Goal: Transaction & Acquisition: Purchase product/service

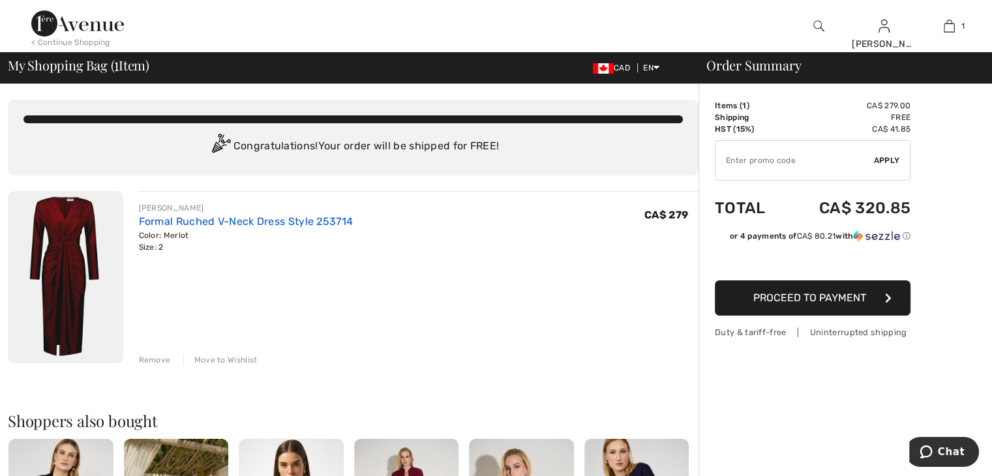
click at [188, 219] on link "Formal Ruched V-Neck Dress Style 253714" at bounding box center [246, 221] width 215 height 12
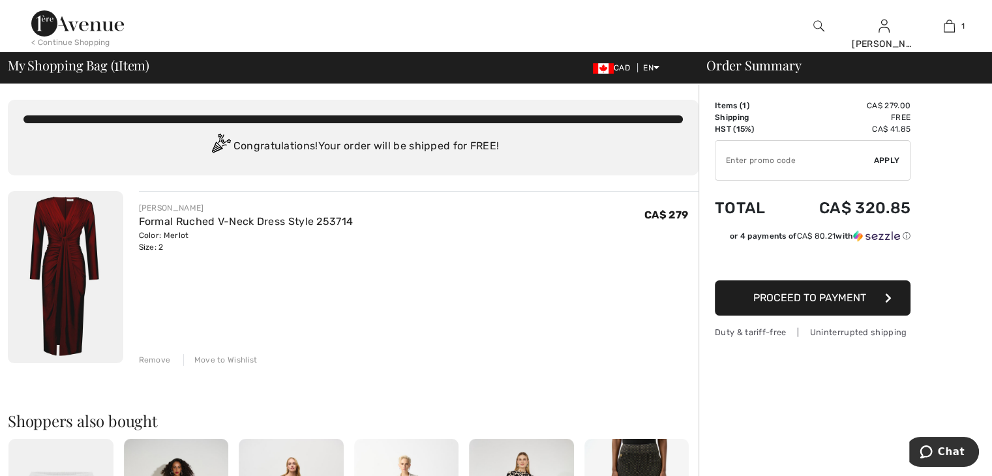
click at [224, 360] on div "Move to Wishlist" at bounding box center [220, 360] width 74 height 12
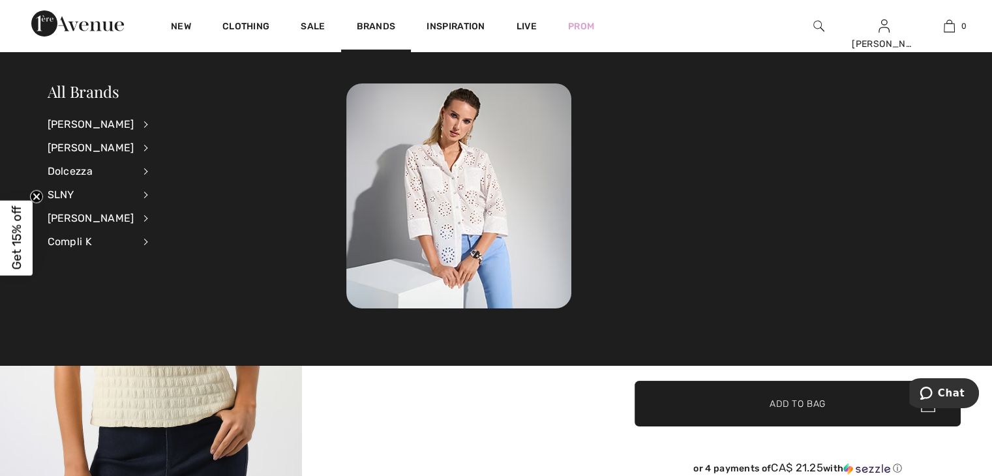
click at [130, 123] on li "Joseph Ribkoff View All Accessories Dresses & Jumpsuits Jackets & Blazers Outer…" at bounding box center [107, 124] width 118 height 23
click at [98, 123] on div "[PERSON_NAME]" at bounding box center [91, 124] width 87 height 23
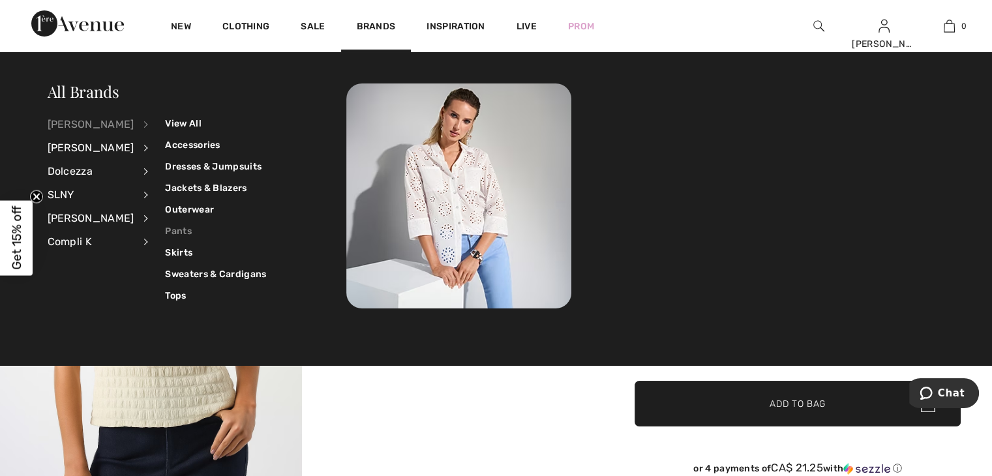
click at [175, 228] on link "Pants" at bounding box center [215, 231] width 101 height 22
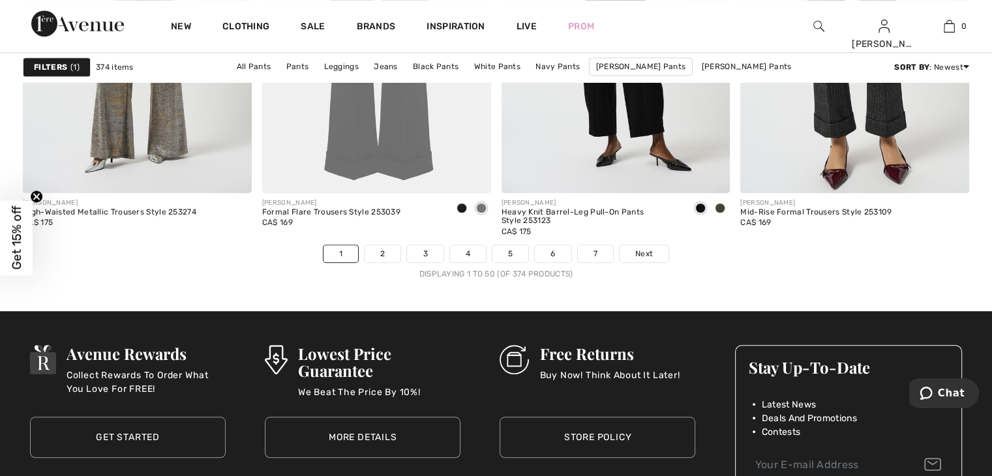
scroll to position [6045, 0]
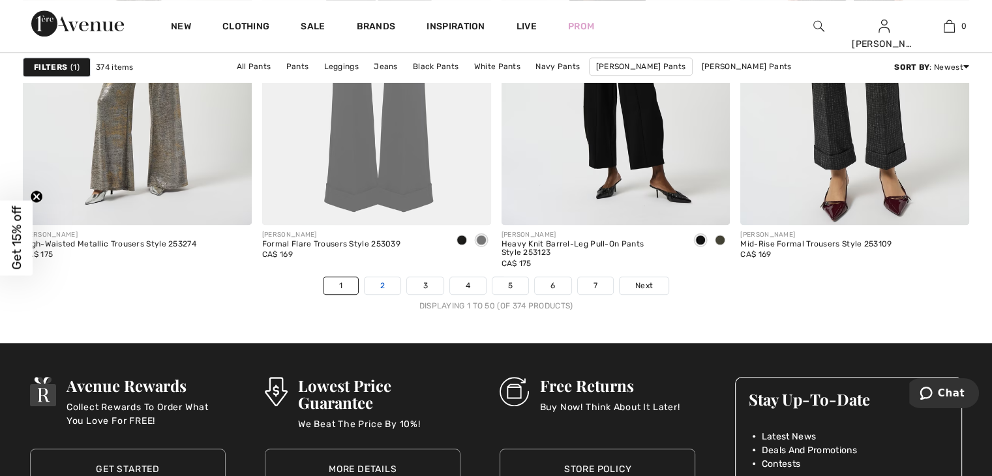
click at [381, 280] on link "2" at bounding box center [383, 285] width 36 height 17
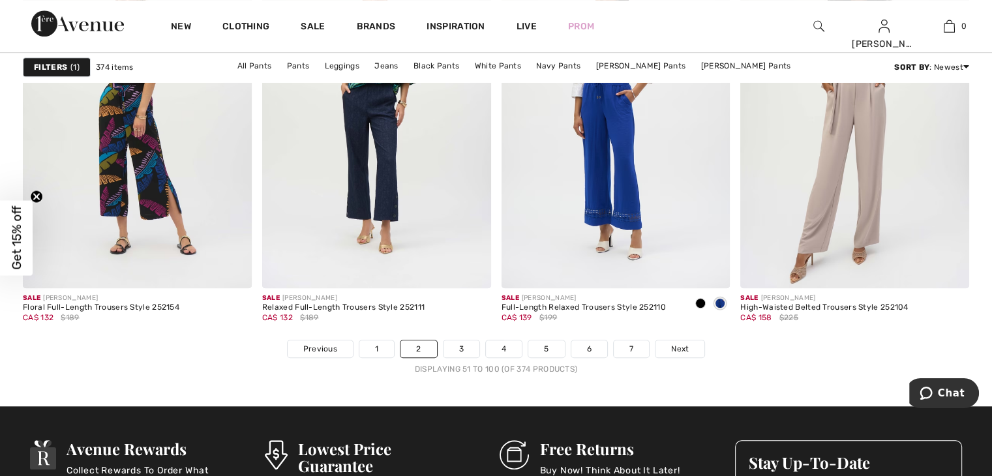
scroll to position [5997, 0]
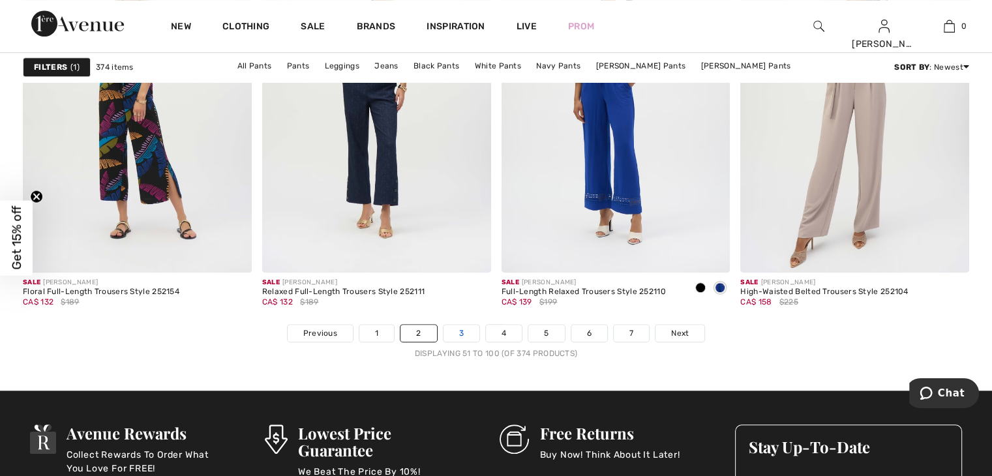
click at [463, 335] on link "3" at bounding box center [462, 333] width 36 height 17
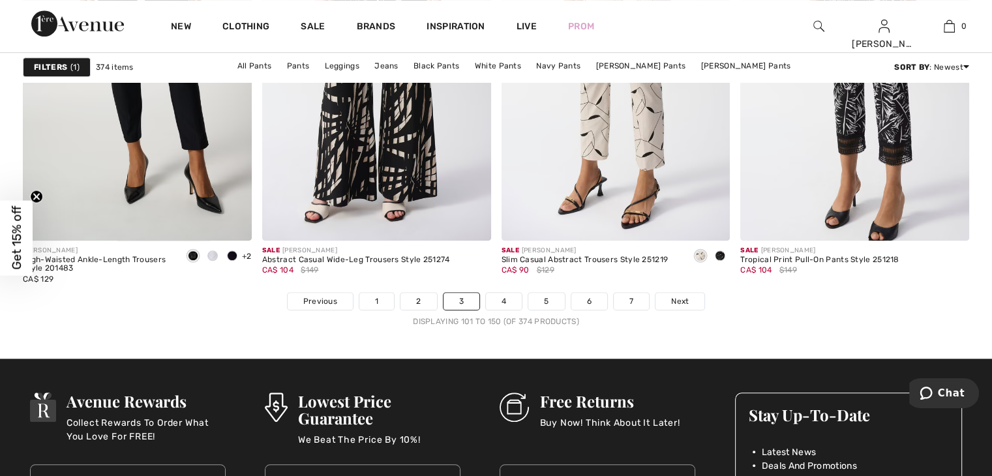
scroll to position [6045, 0]
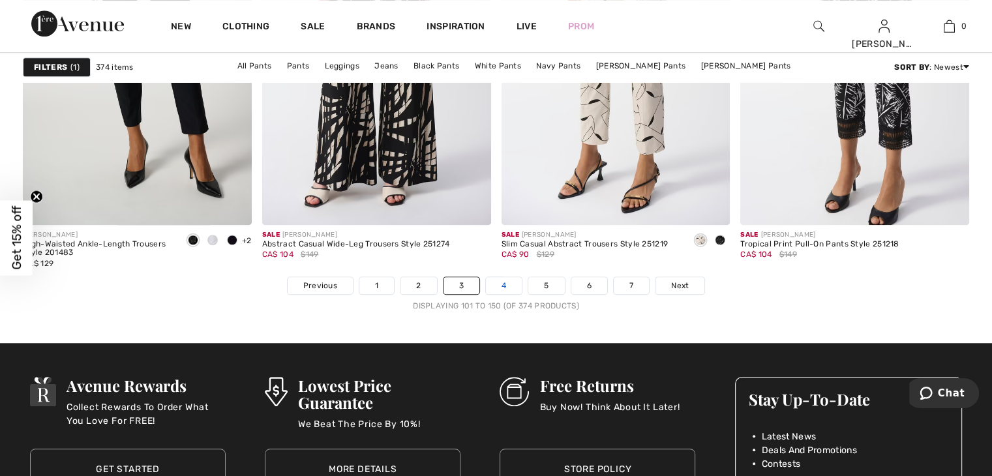
click at [503, 285] on link "4" at bounding box center [504, 285] width 36 height 17
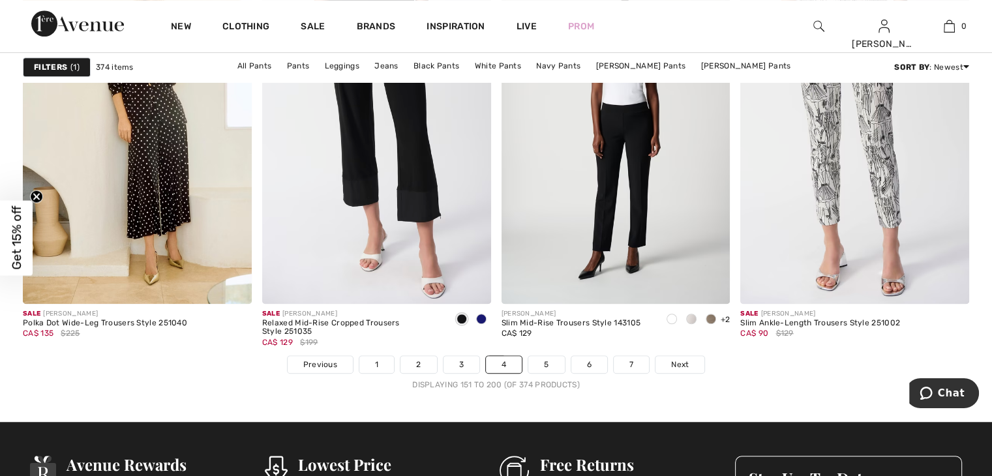
scroll to position [6093, 0]
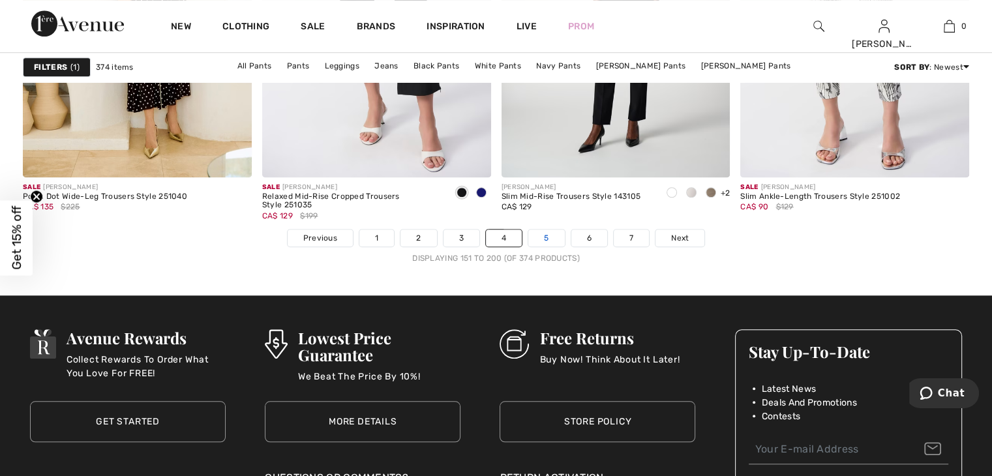
click at [551, 234] on link "5" at bounding box center [546, 238] width 36 height 17
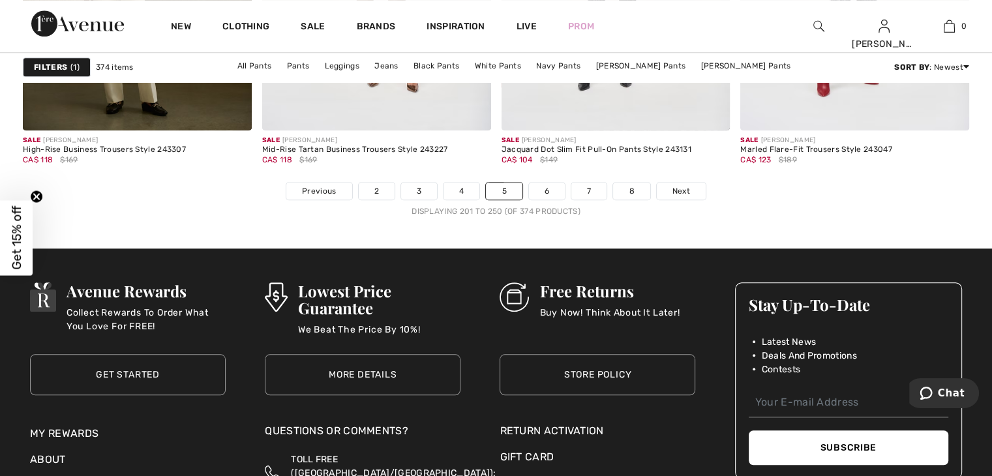
scroll to position [6195, 0]
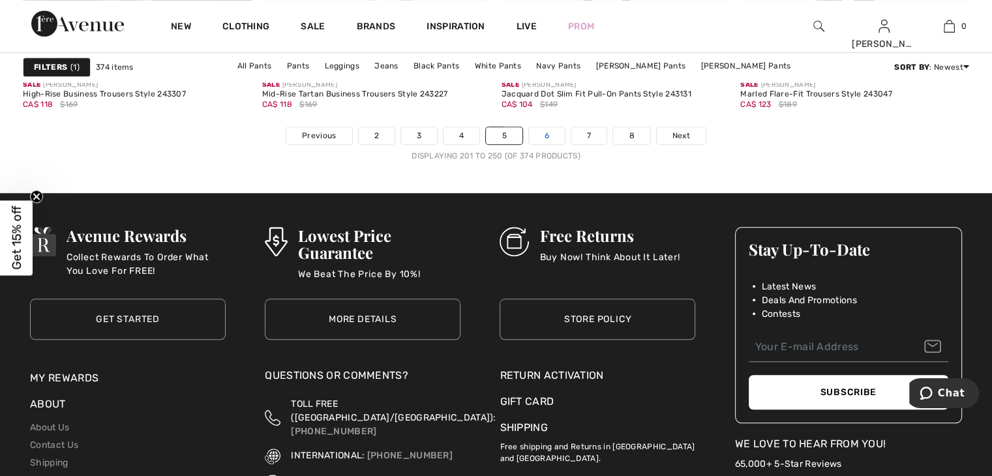
click at [549, 130] on link "6" at bounding box center [547, 135] width 36 height 17
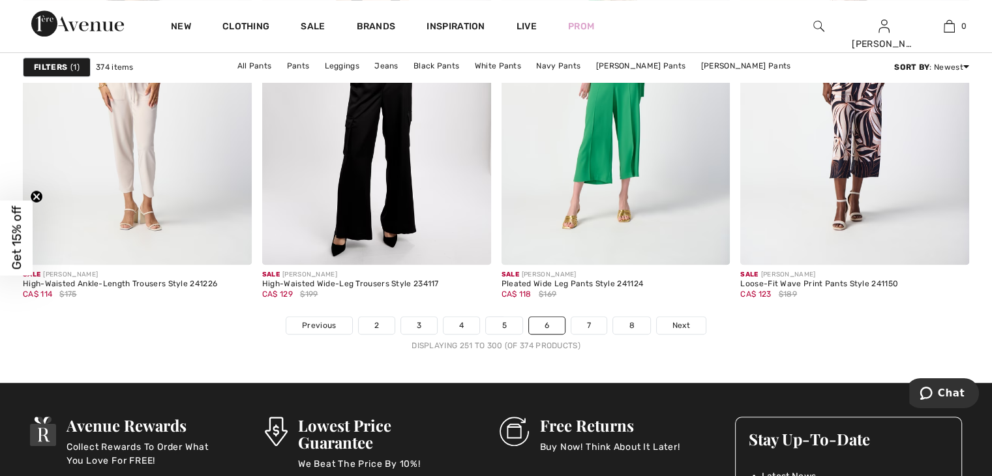
scroll to position [6069, 0]
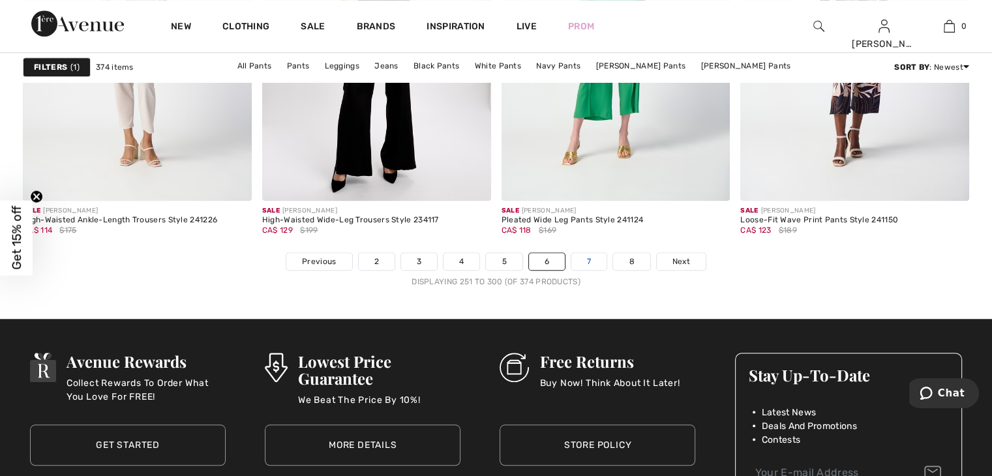
click at [590, 260] on link "7" at bounding box center [588, 261] width 35 height 17
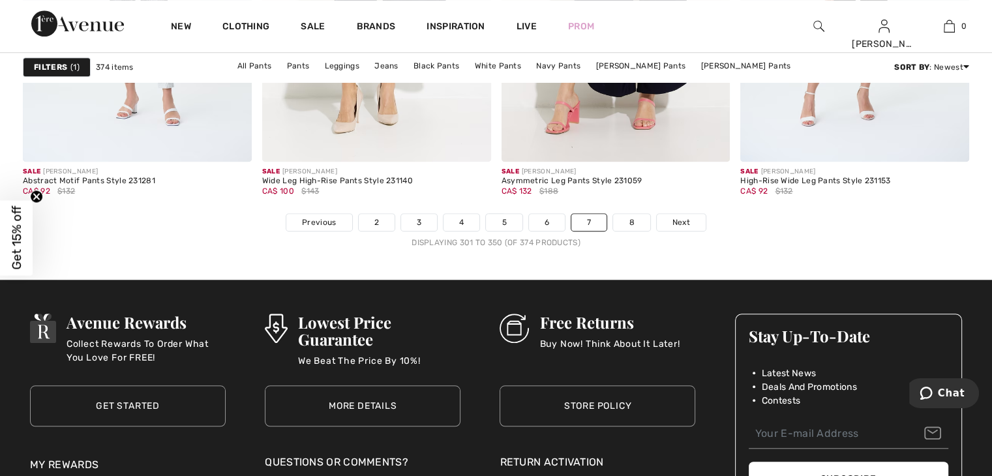
scroll to position [6085, 0]
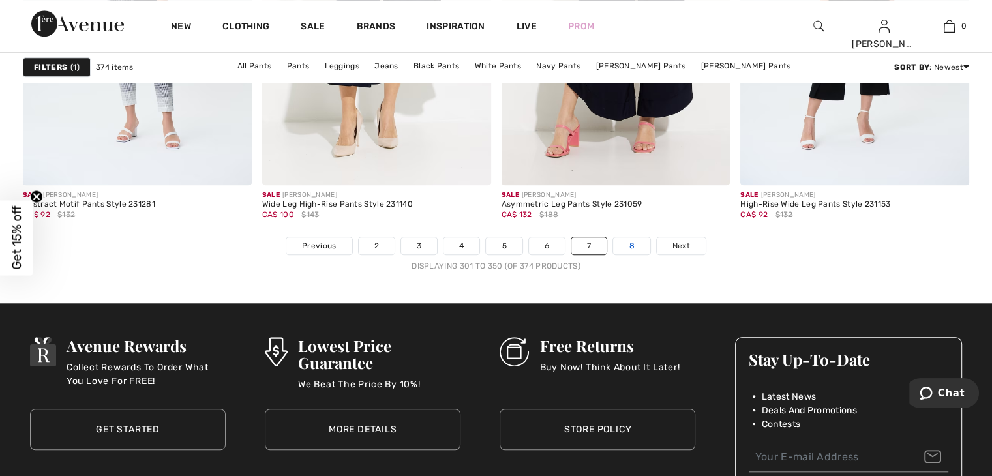
click at [633, 239] on link "8" at bounding box center [631, 245] width 37 height 17
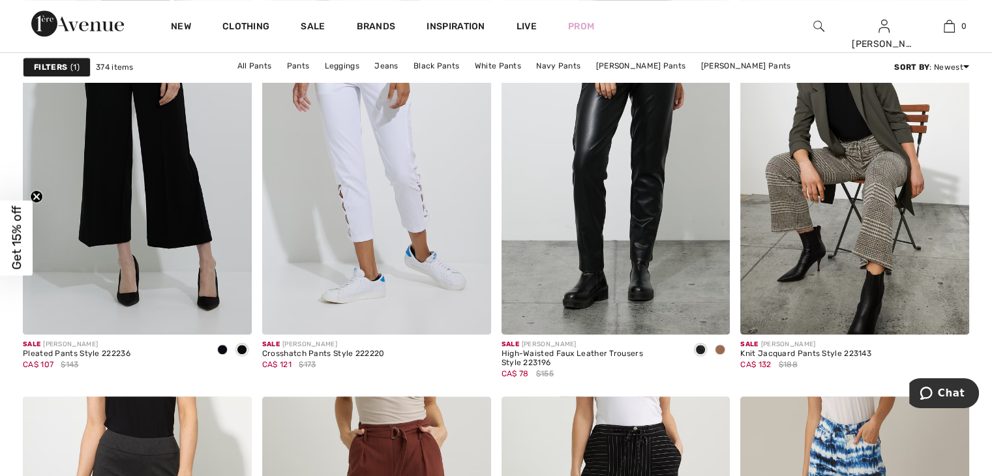
scroll to position [1023, 0]
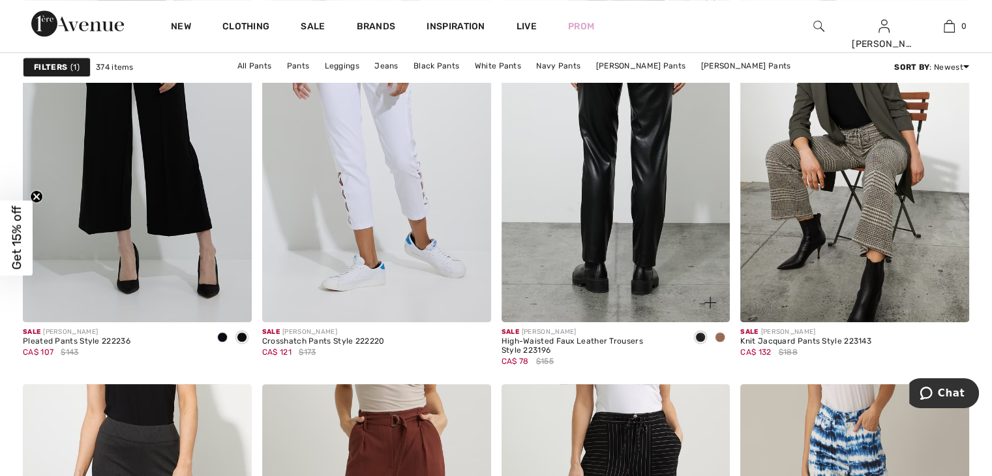
click at [634, 312] on img at bounding box center [616, 150] width 229 height 343
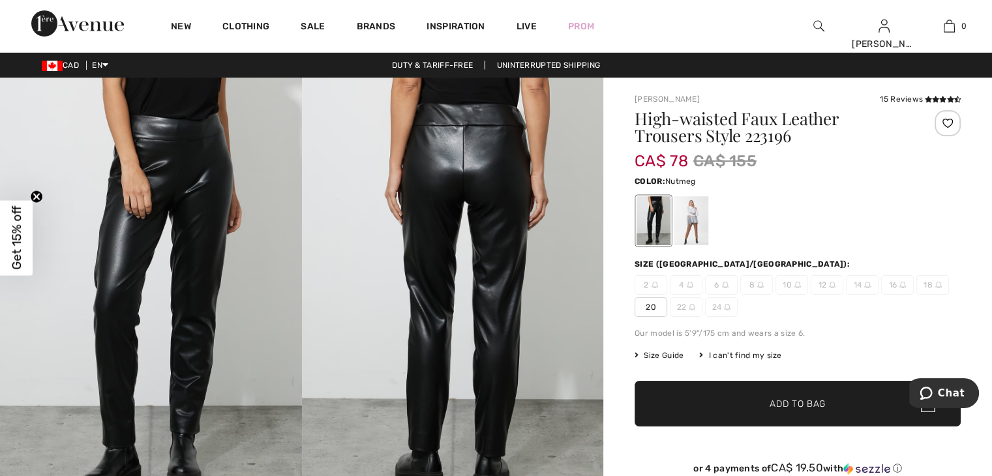
click at [695, 240] on div at bounding box center [691, 220] width 34 height 49
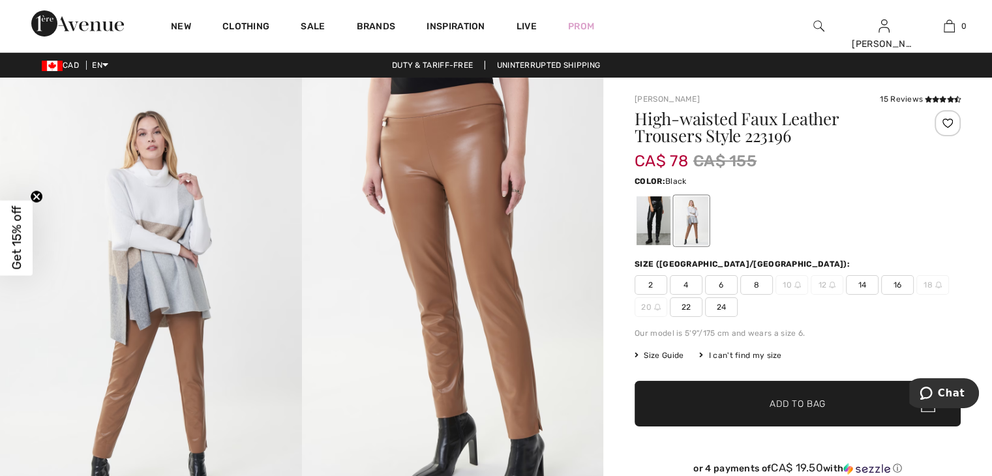
click at [659, 233] on div at bounding box center [654, 220] width 34 height 49
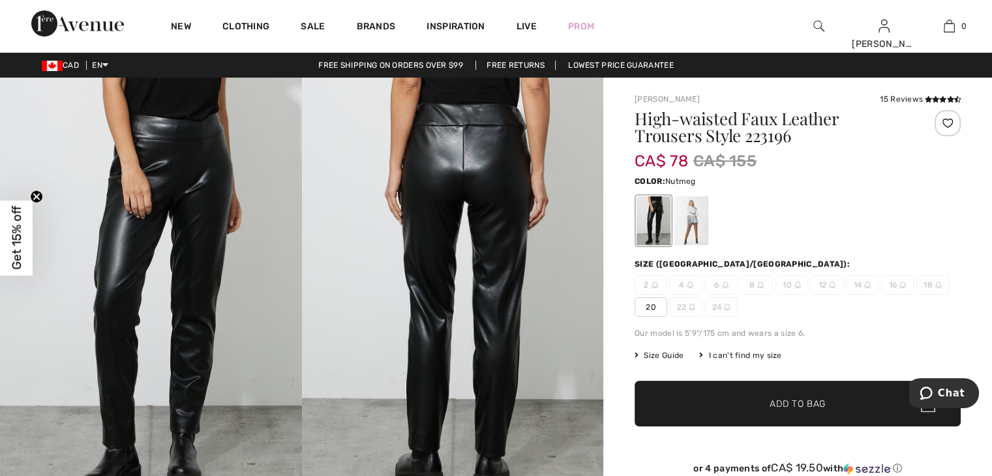
click at [685, 232] on div at bounding box center [691, 220] width 34 height 49
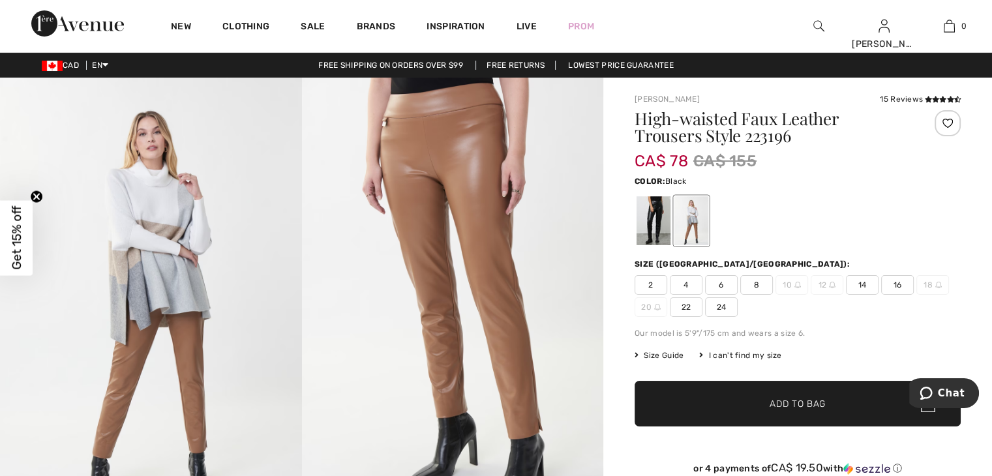
click at [650, 235] on div at bounding box center [654, 220] width 34 height 49
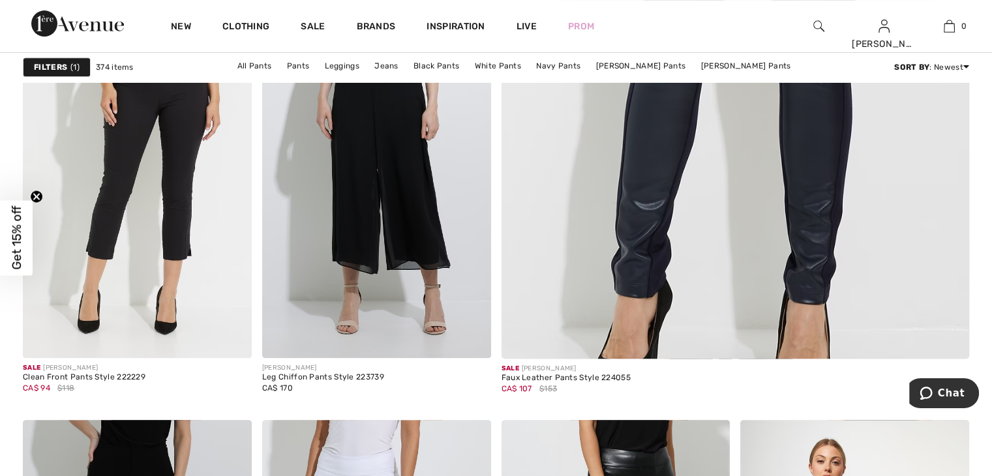
scroll to position [591, 0]
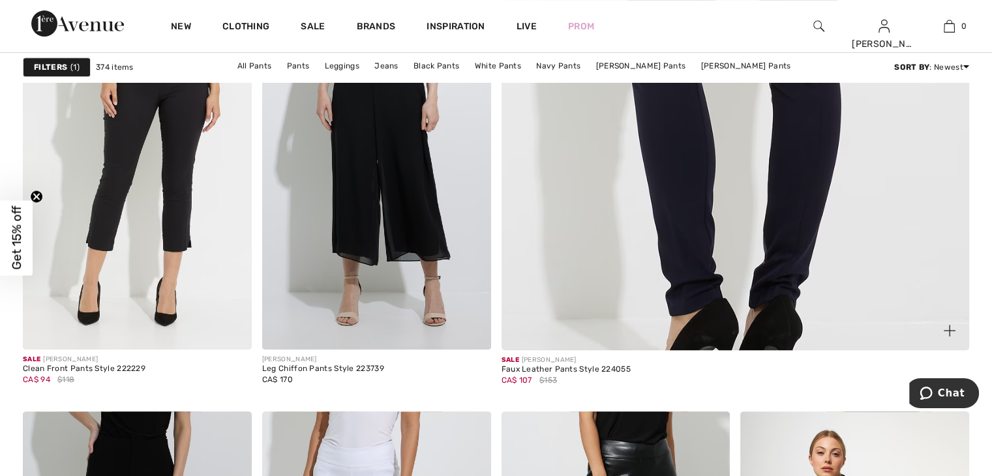
click at [611, 297] on img at bounding box center [736, 22] width 562 height 843
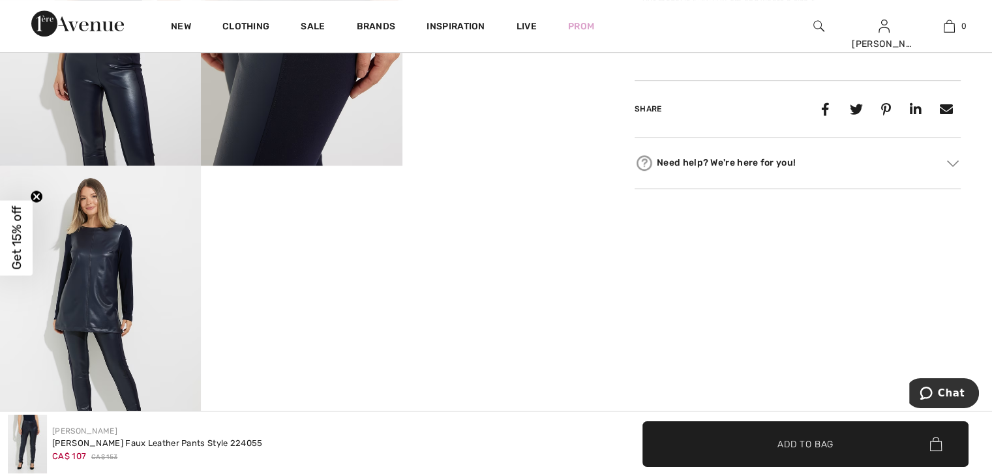
scroll to position [819, 0]
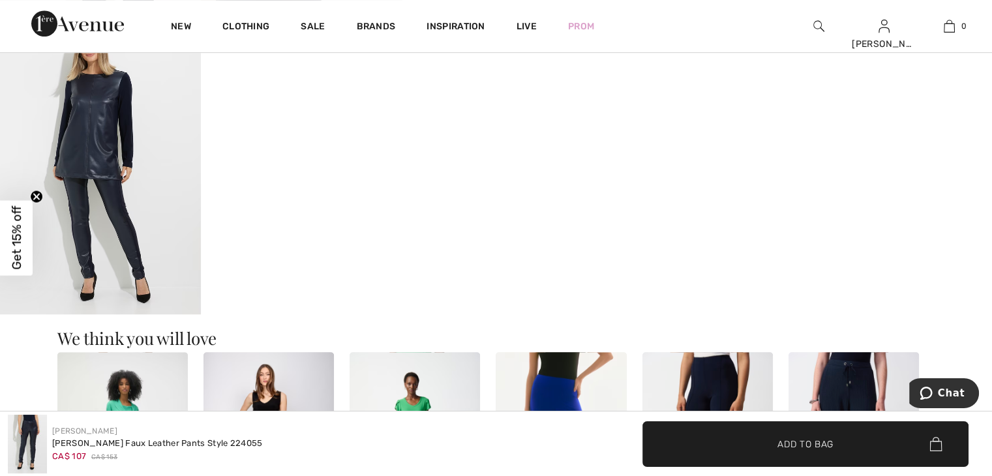
click at [112, 135] on img at bounding box center [100, 162] width 201 height 301
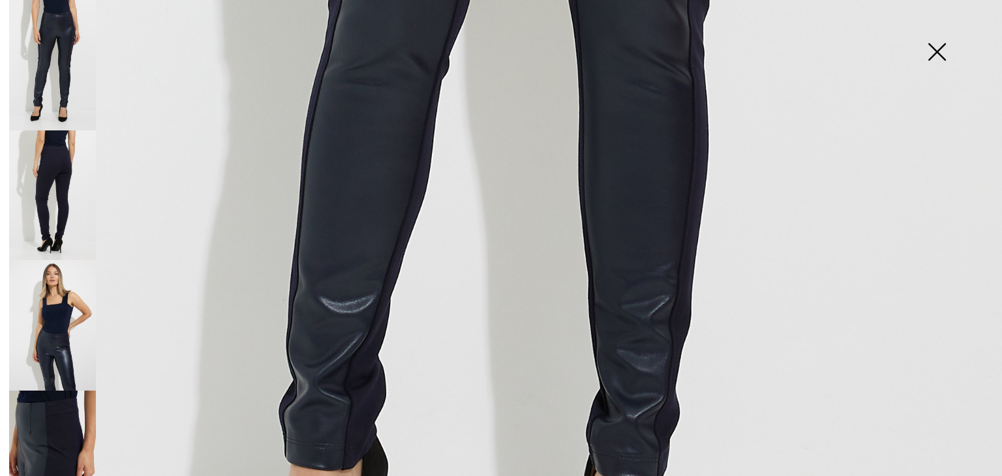
scroll to position [755, 0]
click at [72, 429] on img at bounding box center [52, 456] width 87 height 130
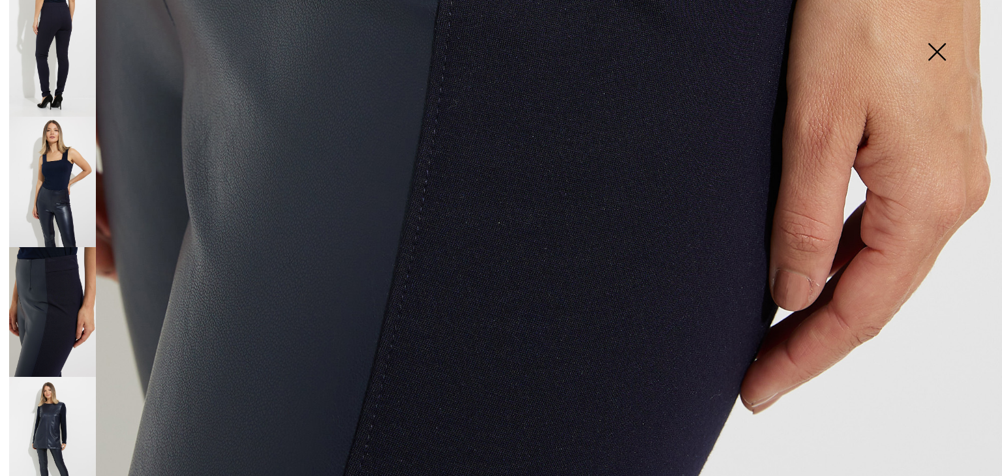
scroll to position [151, 0]
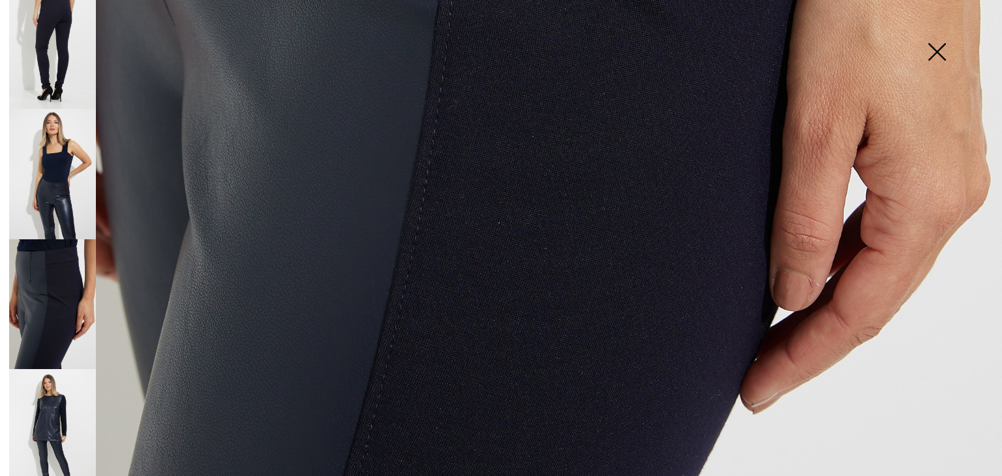
click at [47, 430] on img at bounding box center [52, 434] width 87 height 130
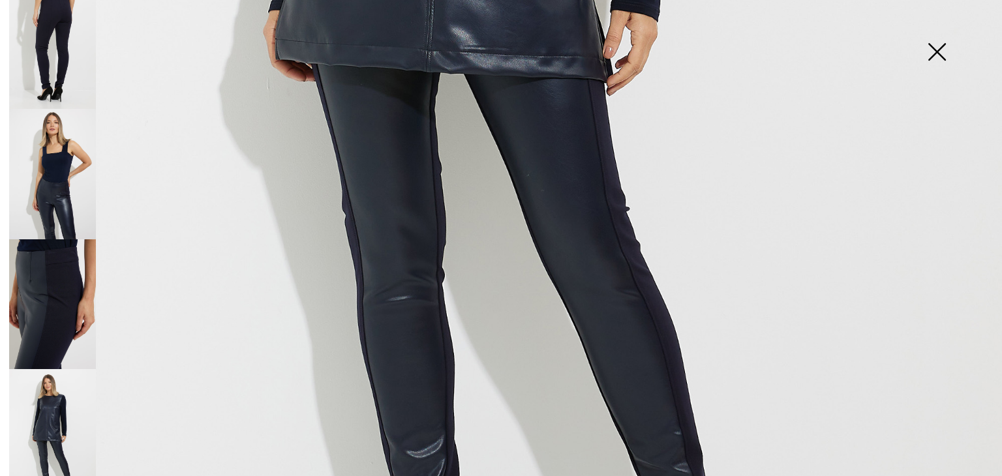
click at [57, 314] on img at bounding box center [52, 304] width 87 height 130
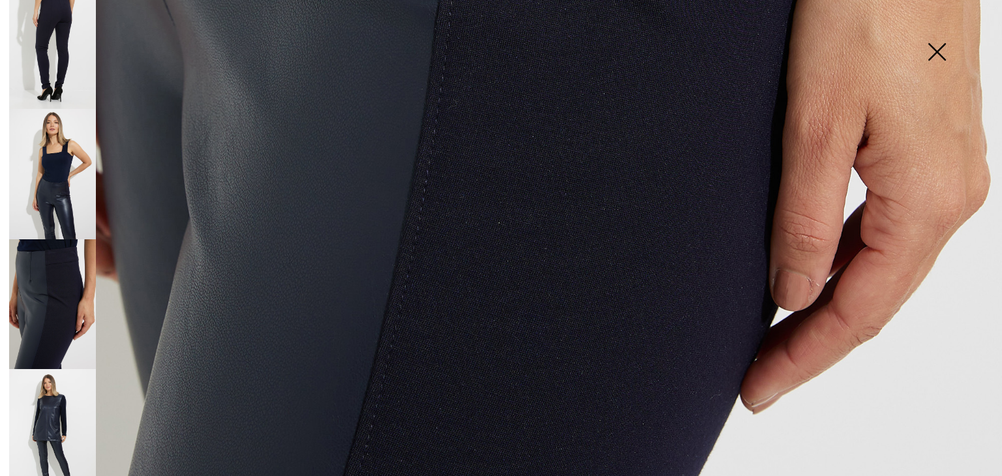
click at [75, 63] on img at bounding box center [52, 44] width 87 height 130
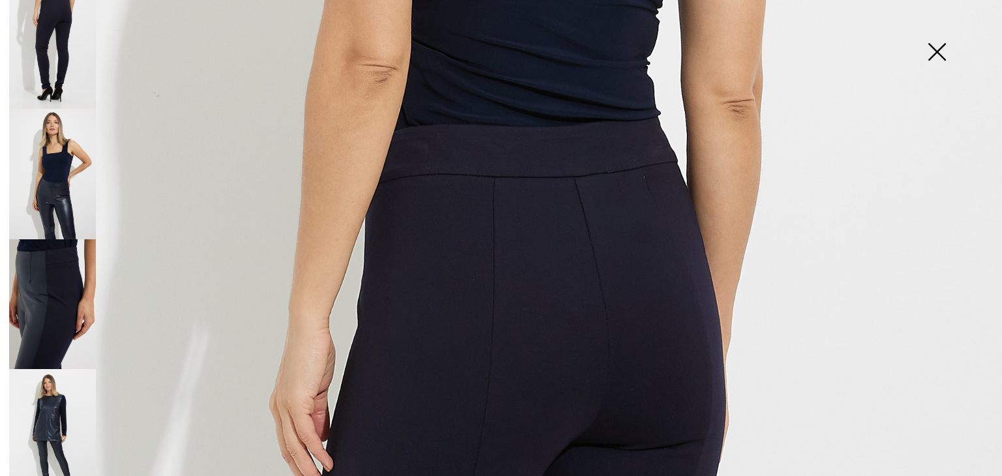
scroll to position [0, 0]
